Goal: Task Accomplishment & Management: Manage account settings

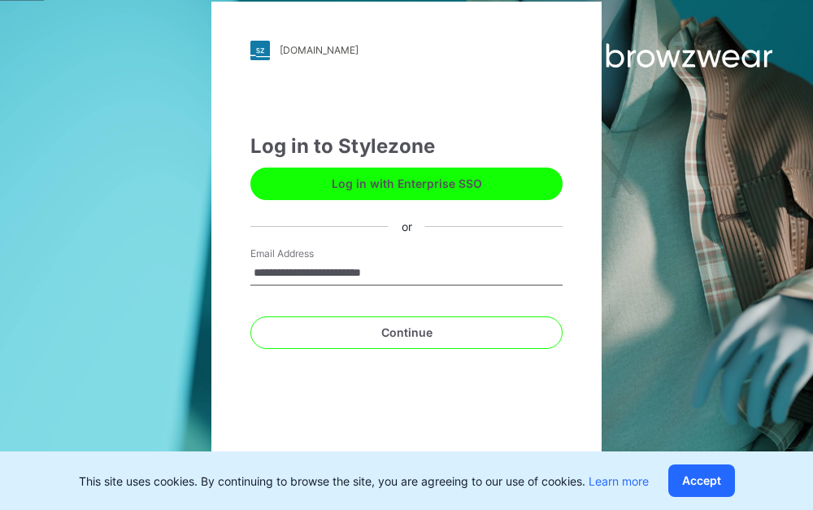
click at [451, 269] on input "**********" at bounding box center [406, 273] width 312 height 24
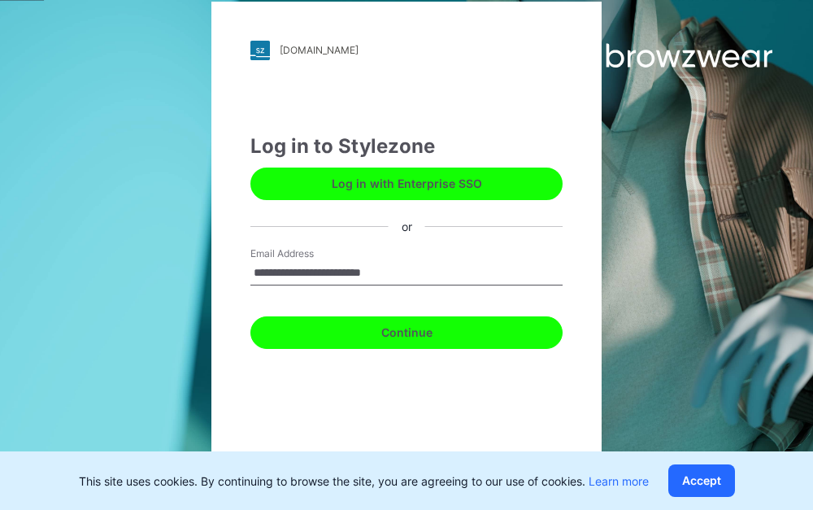
click at [452, 336] on button "Continue" at bounding box center [406, 332] width 312 height 33
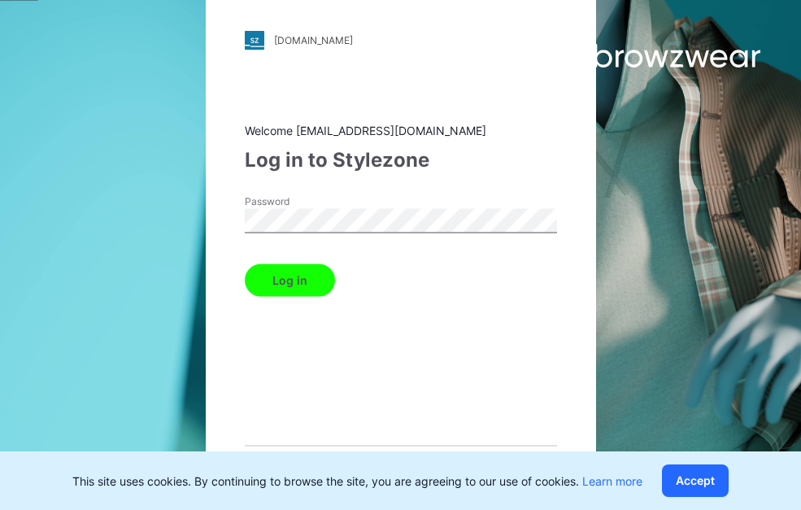
click at [304, 278] on button "Log in" at bounding box center [290, 279] width 90 height 33
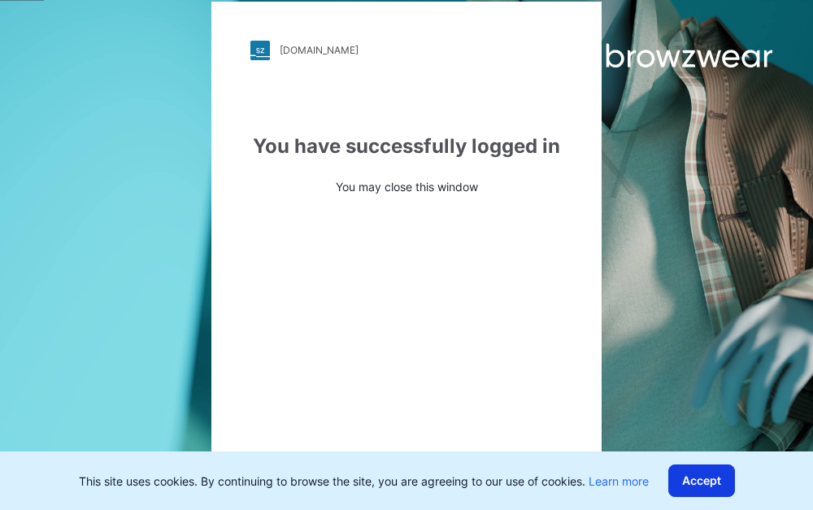
click at [724, 488] on button "Accept" at bounding box center [701, 480] width 67 height 33
